Goal: Task Accomplishment & Management: Manage account settings

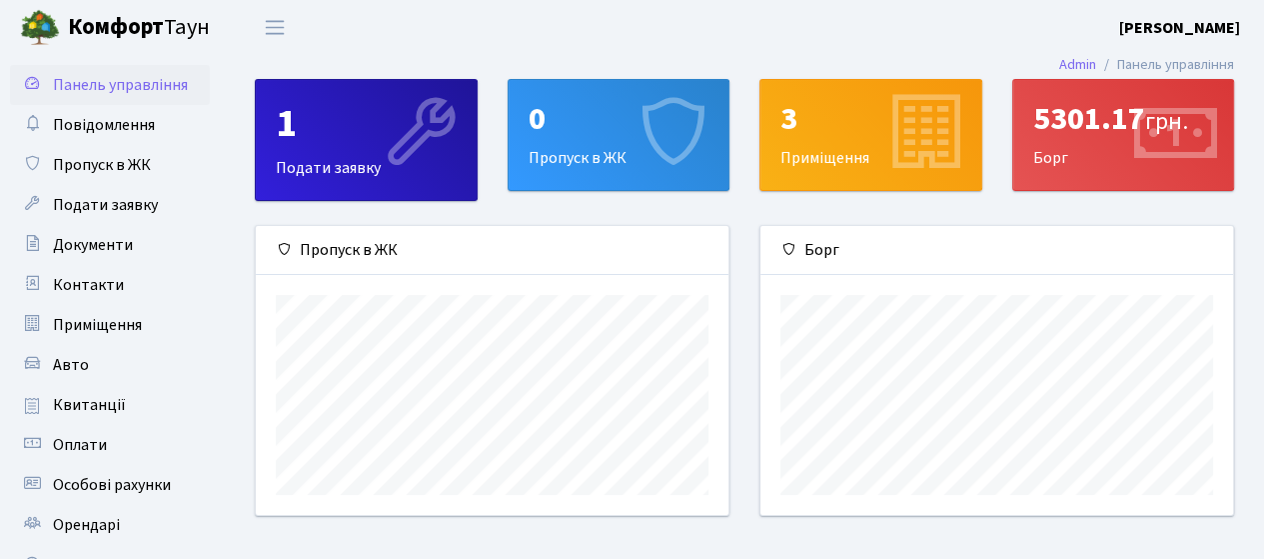
click at [1089, 135] on div "5301.17 грн." at bounding box center [1123, 119] width 181 height 38
click at [1055, 162] on div "5301.17 грн. Борг" at bounding box center [1123, 135] width 221 height 110
click at [89, 332] on span "Приміщення" at bounding box center [97, 325] width 89 height 22
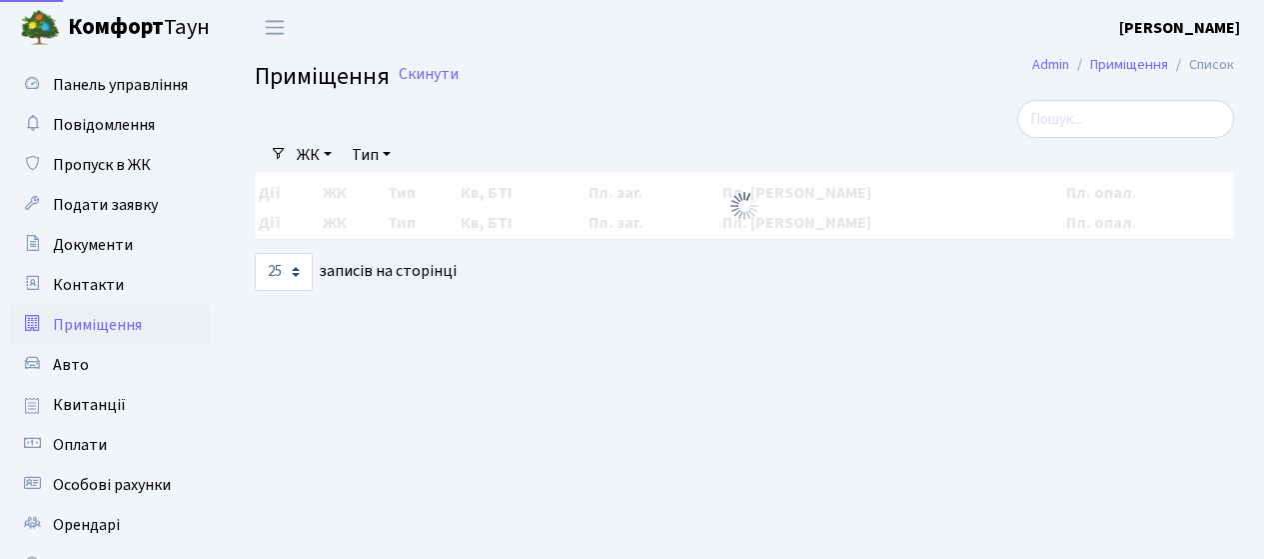
select select "25"
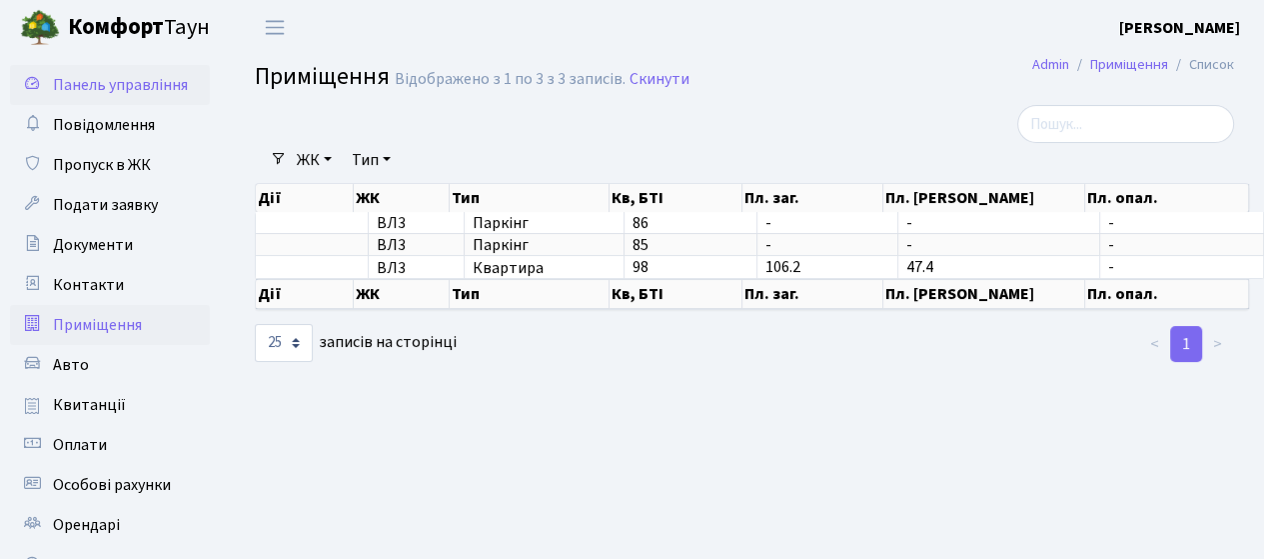
click at [104, 88] on span "Панель управління" at bounding box center [120, 85] width 135 height 22
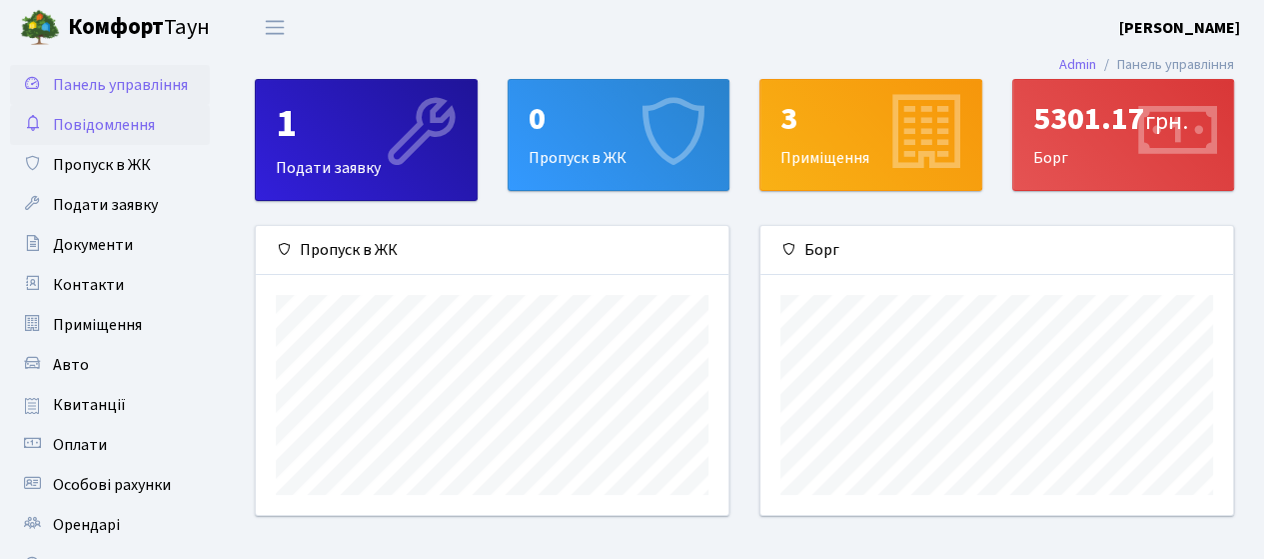
scroll to position [288, 473]
click at [85, 124] on span "Повідомлення" at bounding box center [104, 125] width 102 height 22
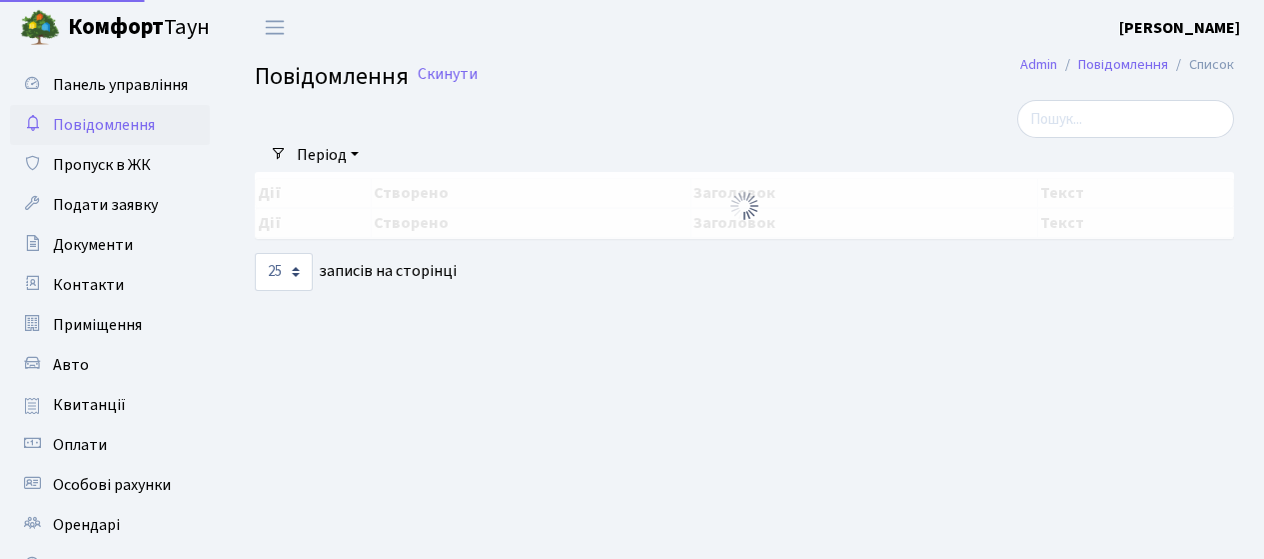
select select "25"
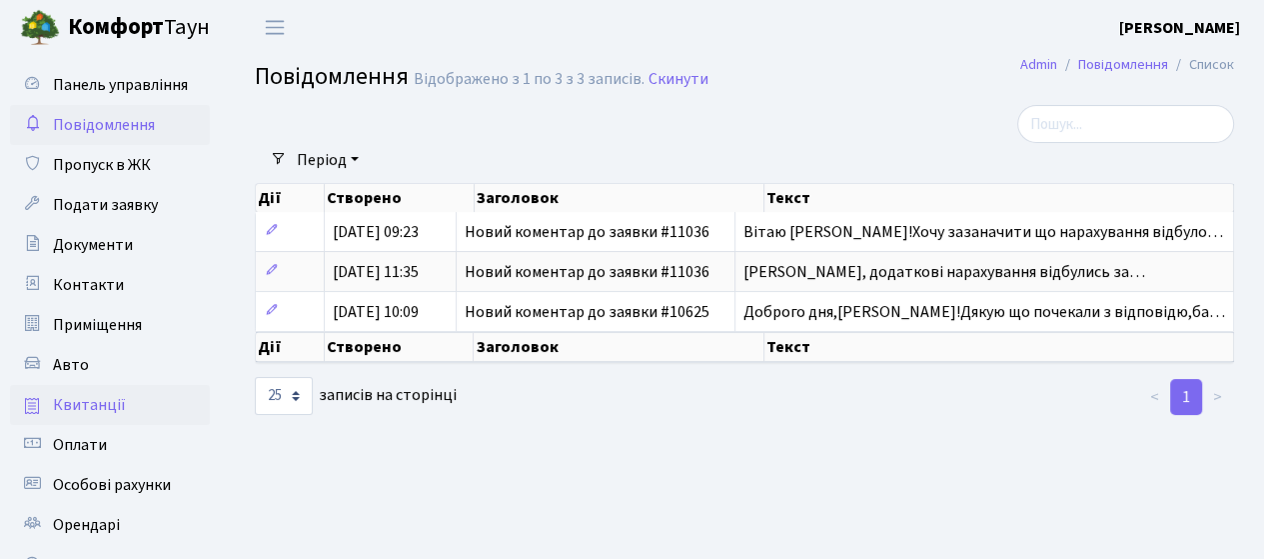
scroll to position [100, 0]
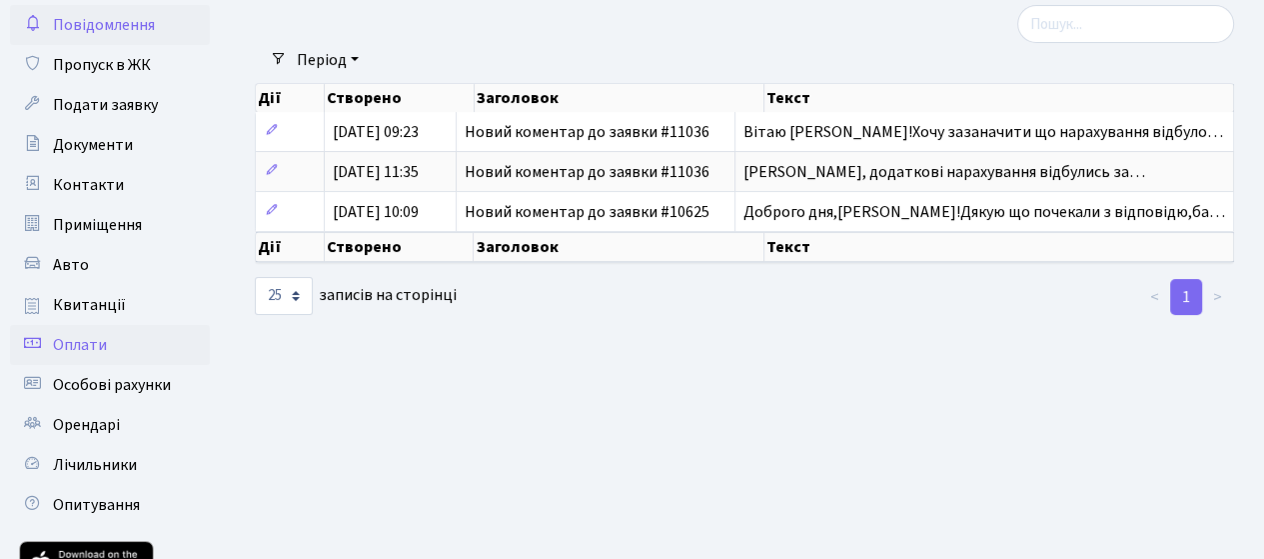
click at [76, 340] on span "Оплати" at bounding box center [80, 345] width 54 height 22
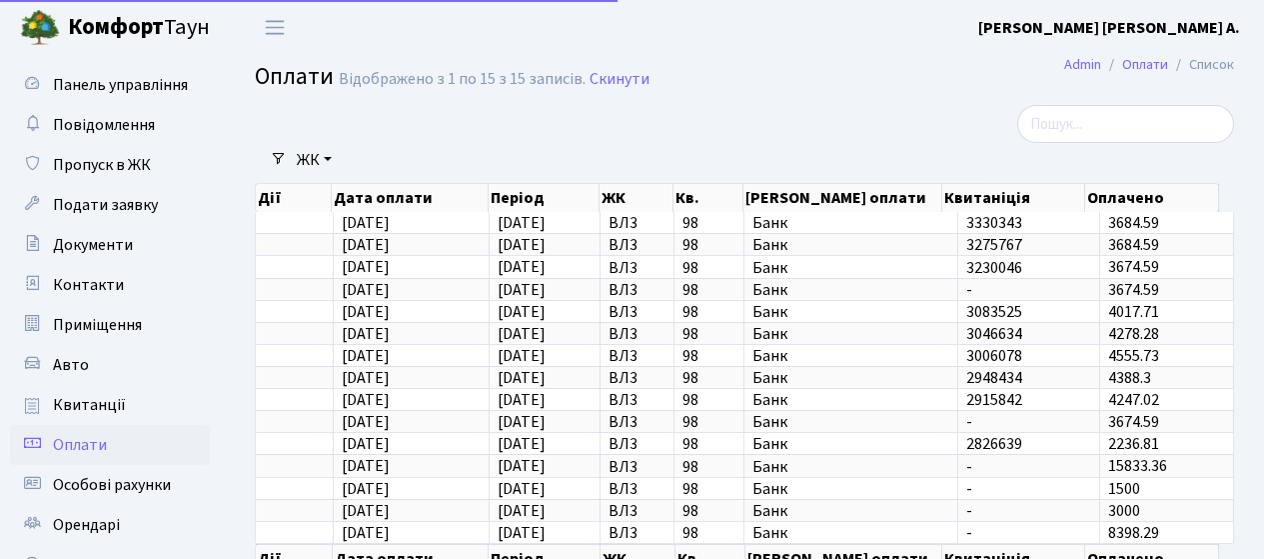
select select "25"
click at [116, 31] on b "Комфорт" at bounding box center [116, 27] width 96 height 32
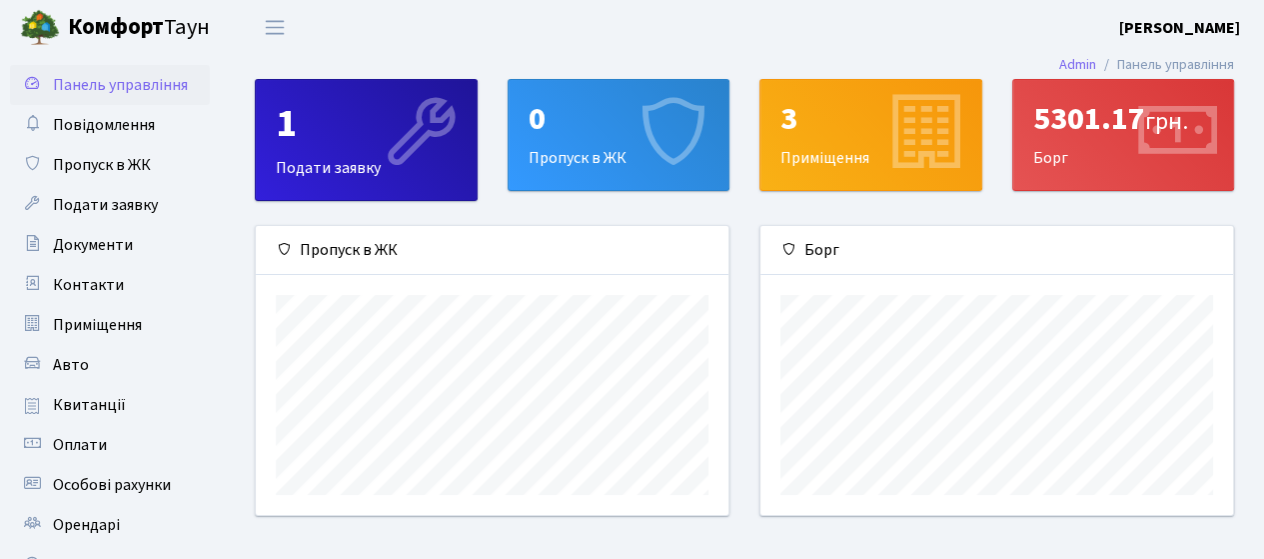
scroll to position [288, 473]
click at [1115, 138] on div "5301.17 грн." at bounding box center [1123, 119] width 181 height 38
click at [1041, 163] on div "5301.17 грн. Борг" at bounding box center [1123, 135] width 221 height 110
click at [1187, 122] on icon at bounding box center [1175, 134] width 95 height 95
click at [1176, 129] on icon at bounding box center [1175, 134] width 95 height 95
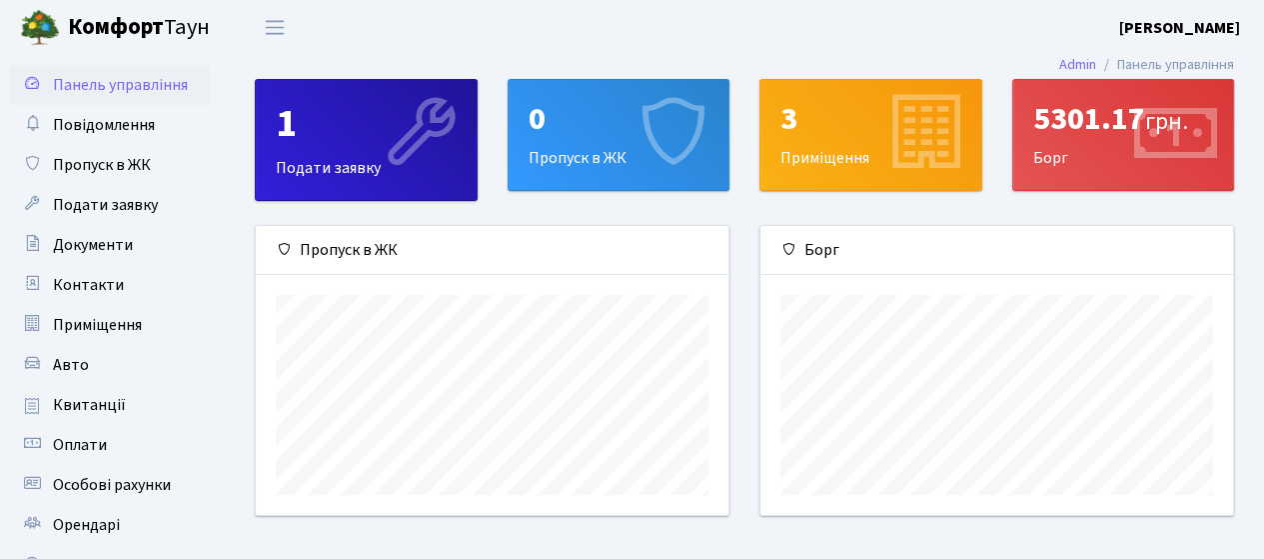
click at [1176, 129] on icon at bounding box center [1175, 134] width 95 height 95
click at [325, 165] on div "1 Подати заявку" at bounding box center [366, 140] width 221 height 120
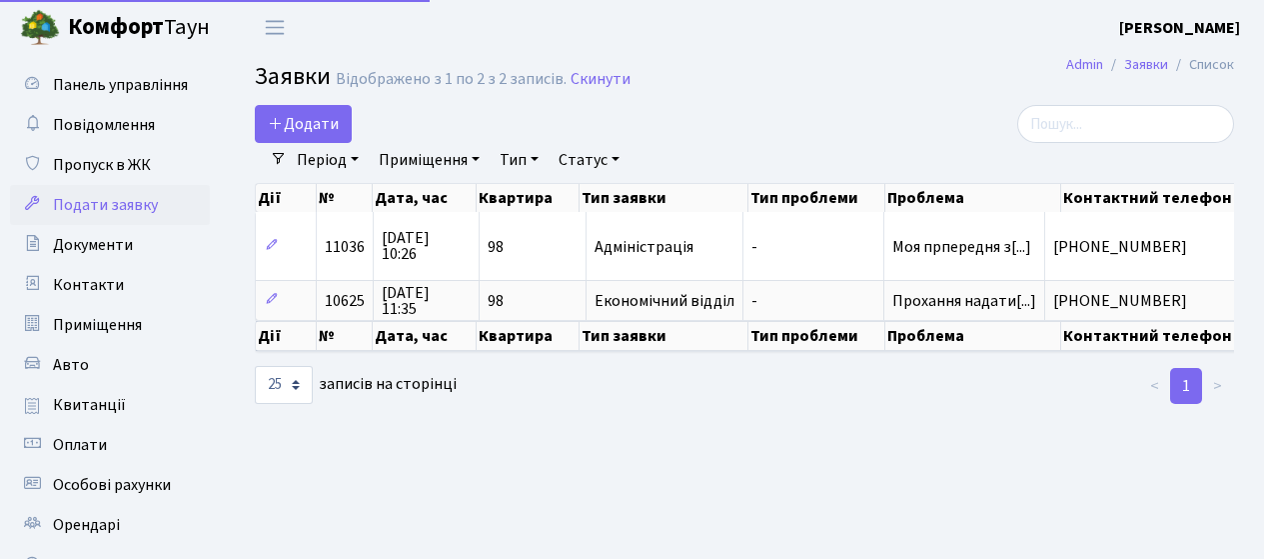
select select "25"
click at [115, 123] on span "Повідомлення" at bounding box center [104, 125] width 102 height 22
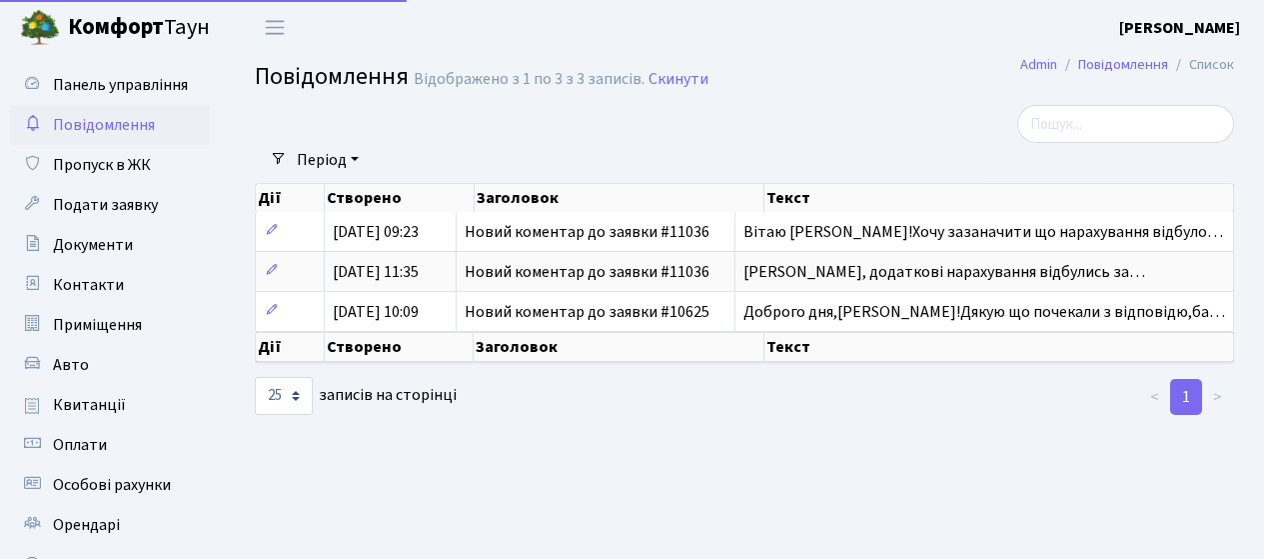
select select "25"
click at [79, 407] on span "Квитанції" at bounding box center [89, 405] width 73 height 22
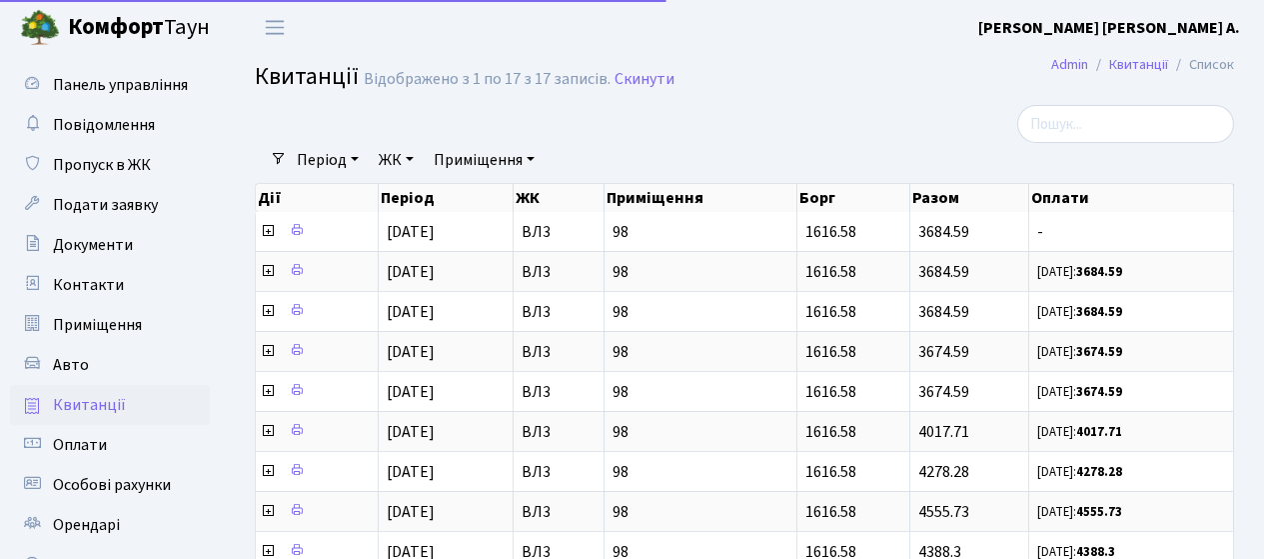
select select "25"
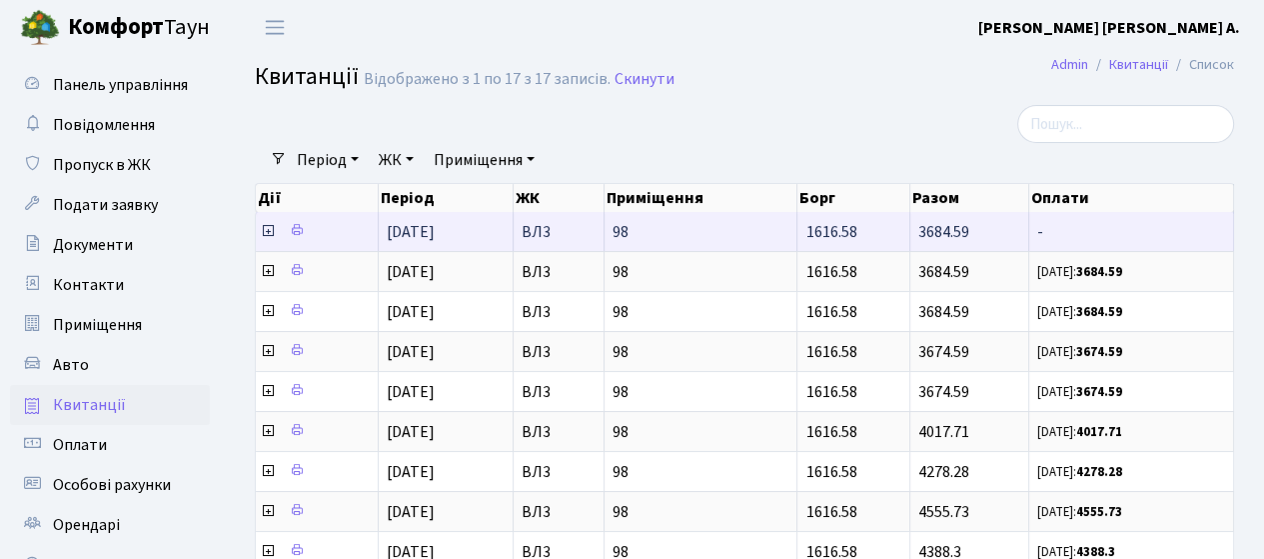
click at [265, 229] on icon at bounding box center [268, 231] width 16 height 16
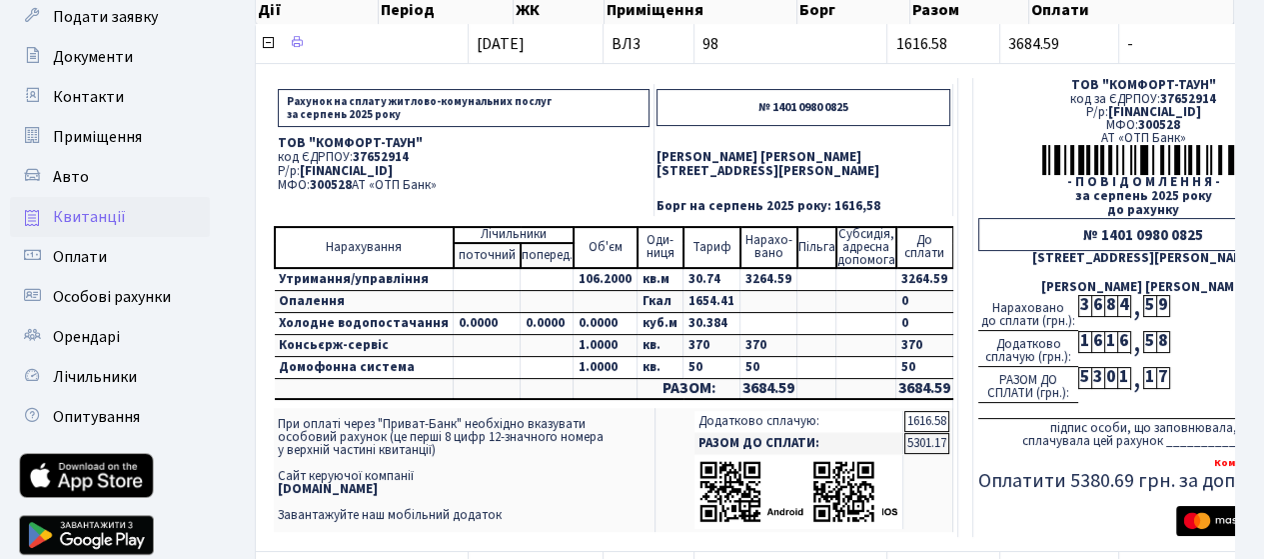
scroll to position [200, 0]
